Goal: Task Accomplishment & Management: Manage account settings

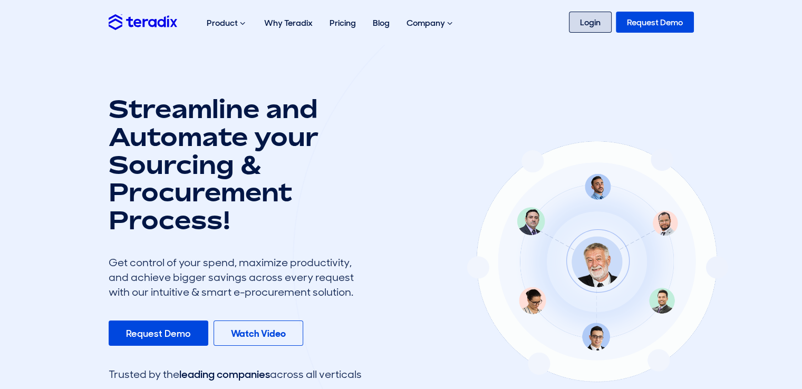
click at [599, 32] on link "Login" at bounding box center [590, 22] width 43 height 21
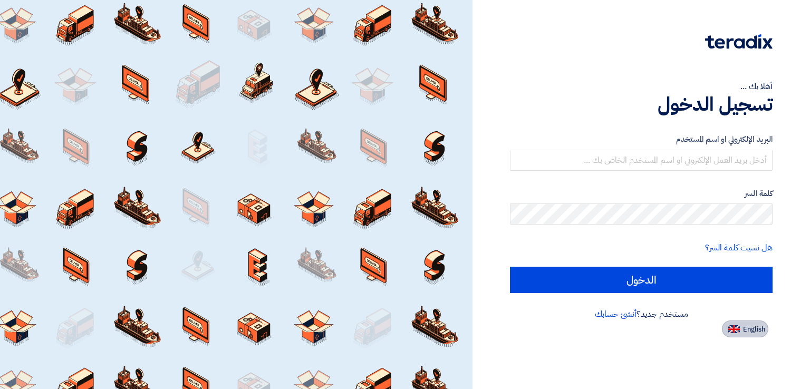
click at [743, 336] on button "English" at bounding box center [745, 329] width 46 height 17
type input "Sign in"
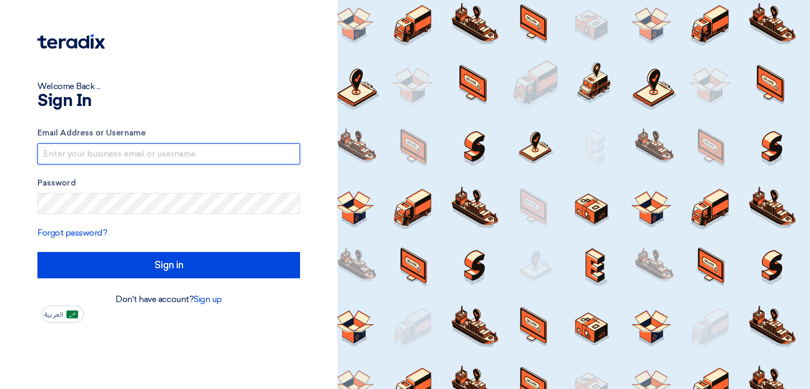
click at [128, 154] on input "text" at bounding box center [168, 153] width 263 height 21
type input "i"
click at [37, 252] on input "Sign in" at bounding box center [168, 265] width 263 height 26
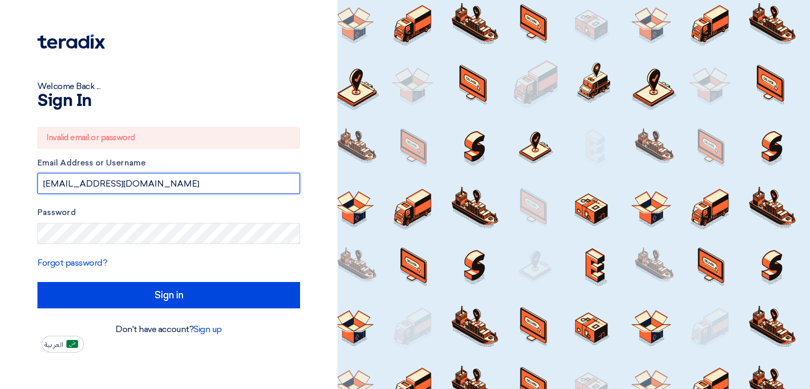
type input "export@polyinnova.com.tr"
click at [37, 282] on input "Sign in" at bounding box center [168, 295] width 263 height 26
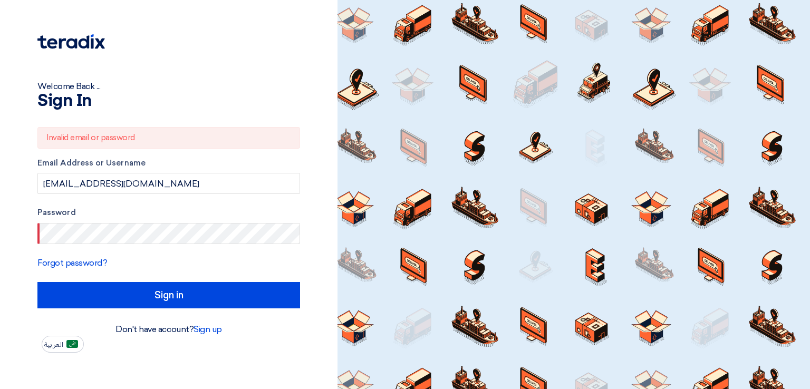
click at [135, 244] on form "Invalid email or password Email Address or Username export@polyinnova.com.tr Pa…" at bounding box center [168, 217] width 263 height 181
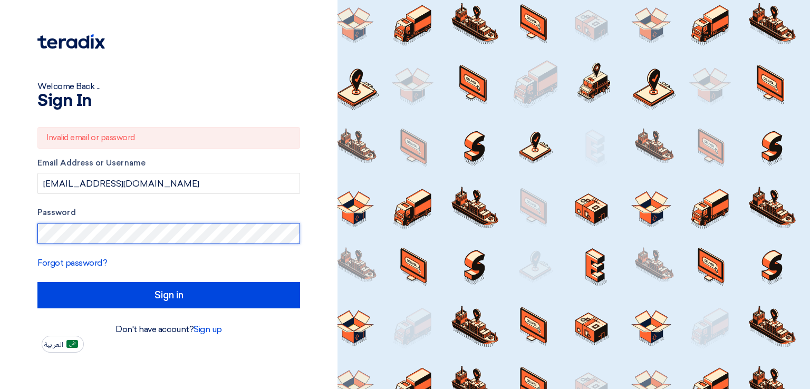
click at [37, 282] on input "Sign in" at bounding box center [168, 295] width 263 height 26
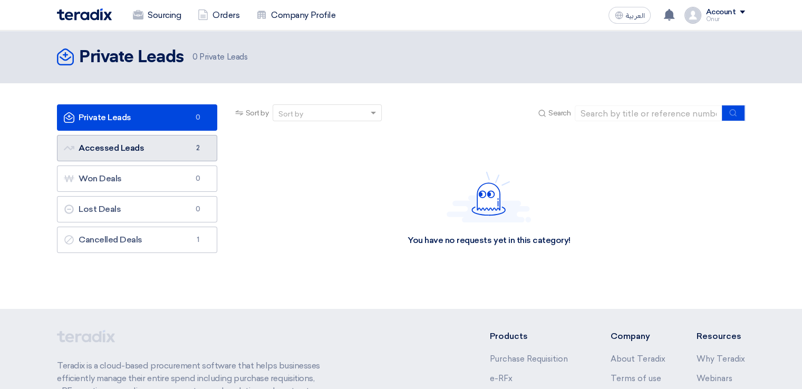
click at [120, 155] on link "Accessed Leads Accessed Leads 2" at bounding box center [137, 148] width 160 height 26
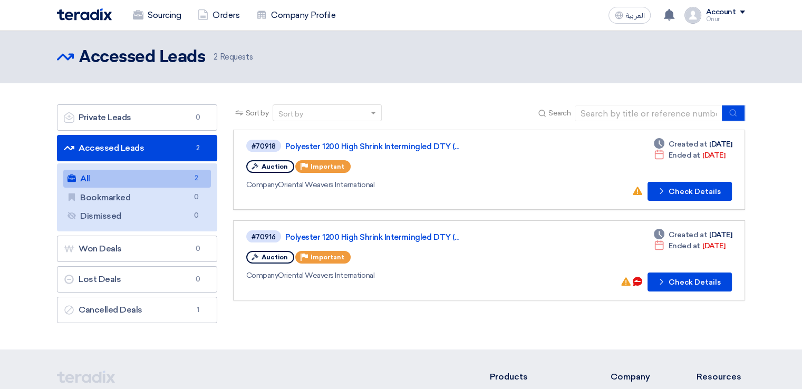
click at [488, 107] on div "Sort by Sort by Search" at bounding box center [489, 116] width 512 height 25
click at [497, 82] on header "Accessed Leads Accessed Leads 2 Requests" at bounding box center [401, 57] width 802 height 53
drag, startPoint x: 22, startPoint y: 140, endPoint x: 59, endPoint y: 140, distance: 36.9
click at [22, 140] on section "Private Leads Private Leads 0 Accessed Leads Accessed Leads 2 All All 2 Bookmar…" at bounding box center [401, 216] width 802 height 266
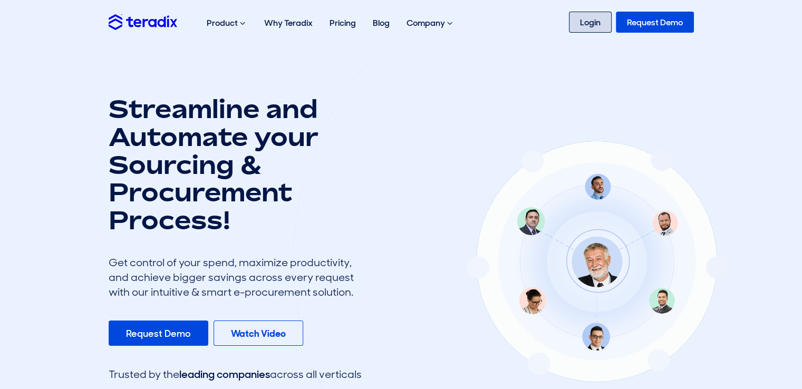
click at [580, 20] on link "Login" at bounding box center [590, 22] width 43 height 21
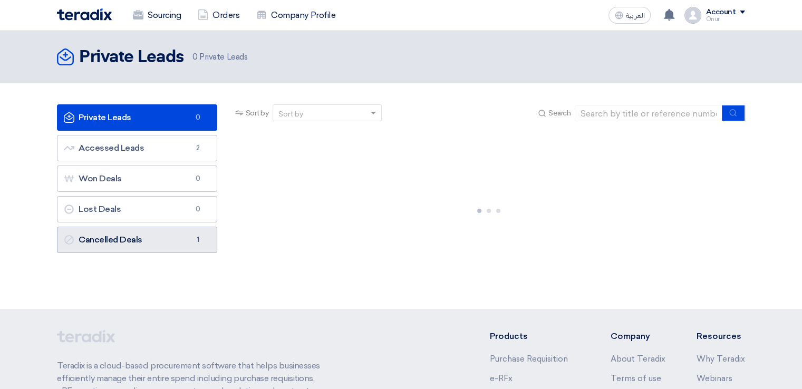
click at [154, 245] on link "Cancelled Deals Cancelled Deals 1" at bounding box center [137, 240] width 160 height 26
